Goal: Transaction & Acquisition: Purchase product/service

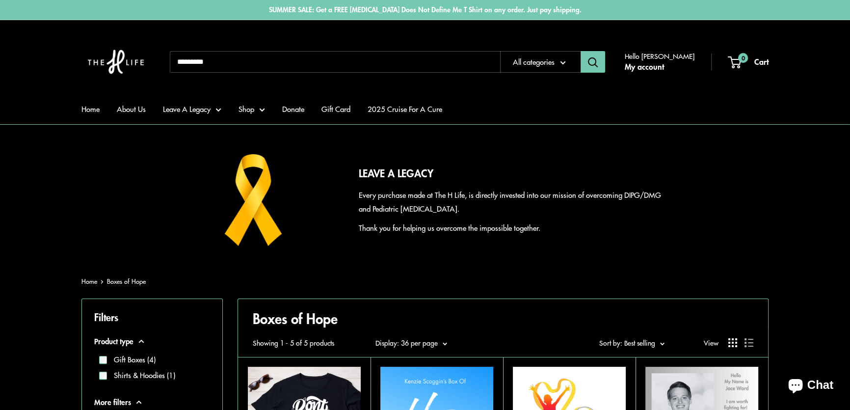
click at [241, 62] on input "Search..." at bounding box center [335, 62] width 330 height 22
type input "********"
click at [581, 51] on button "Search" at bounding box center [593, 62] width 25 height 22
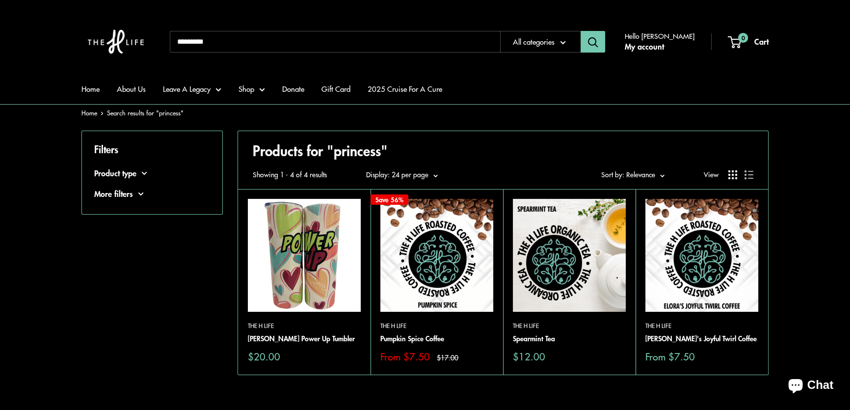
scroll to position [44, 0]
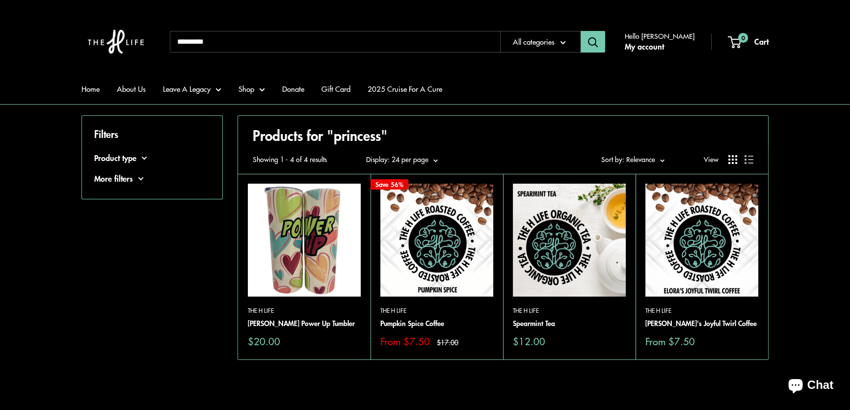
click at [315, 235] on img at bounding box center [304, 240] width 113 height 113
click at [0, 0] on img at bounding box center [0, 0] width 0 height 0
click at [582, 256] on img at bounding box center [569, 240] width 113 height 113
click at [704, 250] on img at bounding box center [701, 240] width 113 height 113
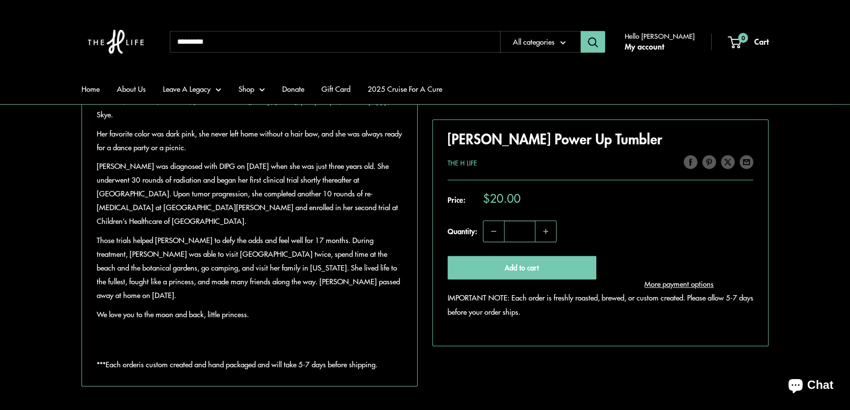
scroll to position [669, 0]
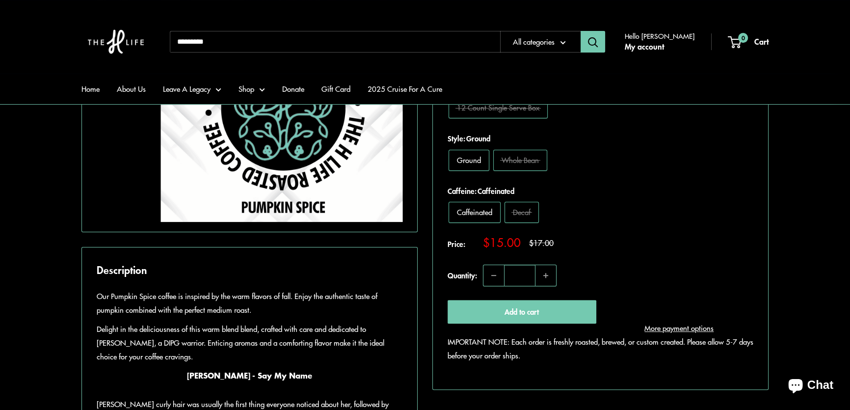
scroll to position [580, 0]
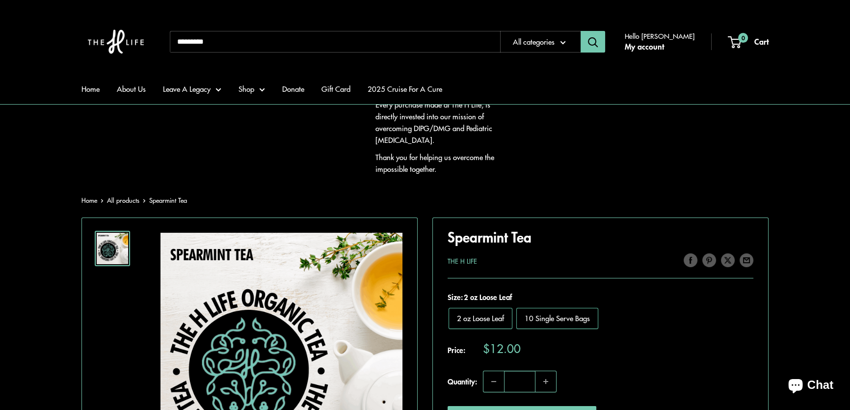
scroll to position [44, 0]
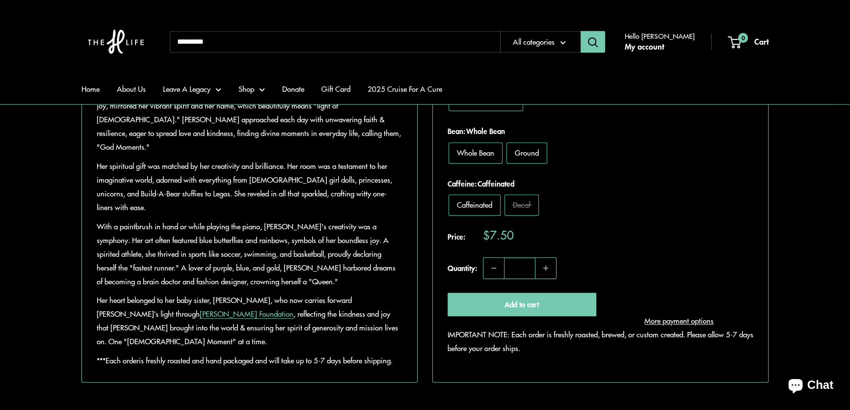
scroll to position [669, 0]
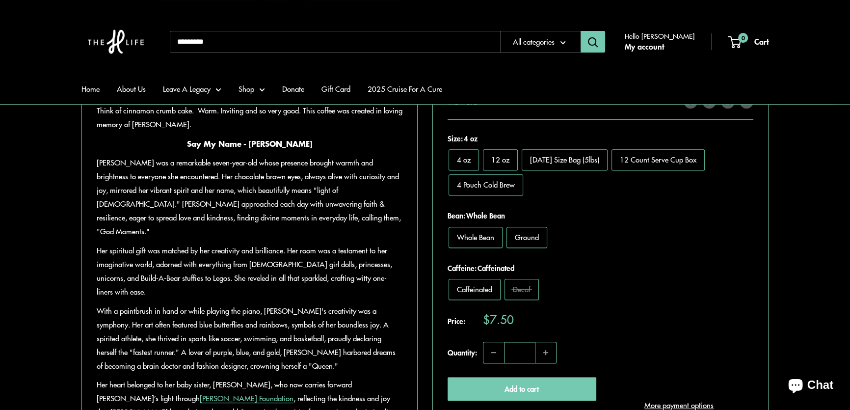
scroll to position [446, 0]
